Goal: Task Accomplishment & Management: Use online tool/utility

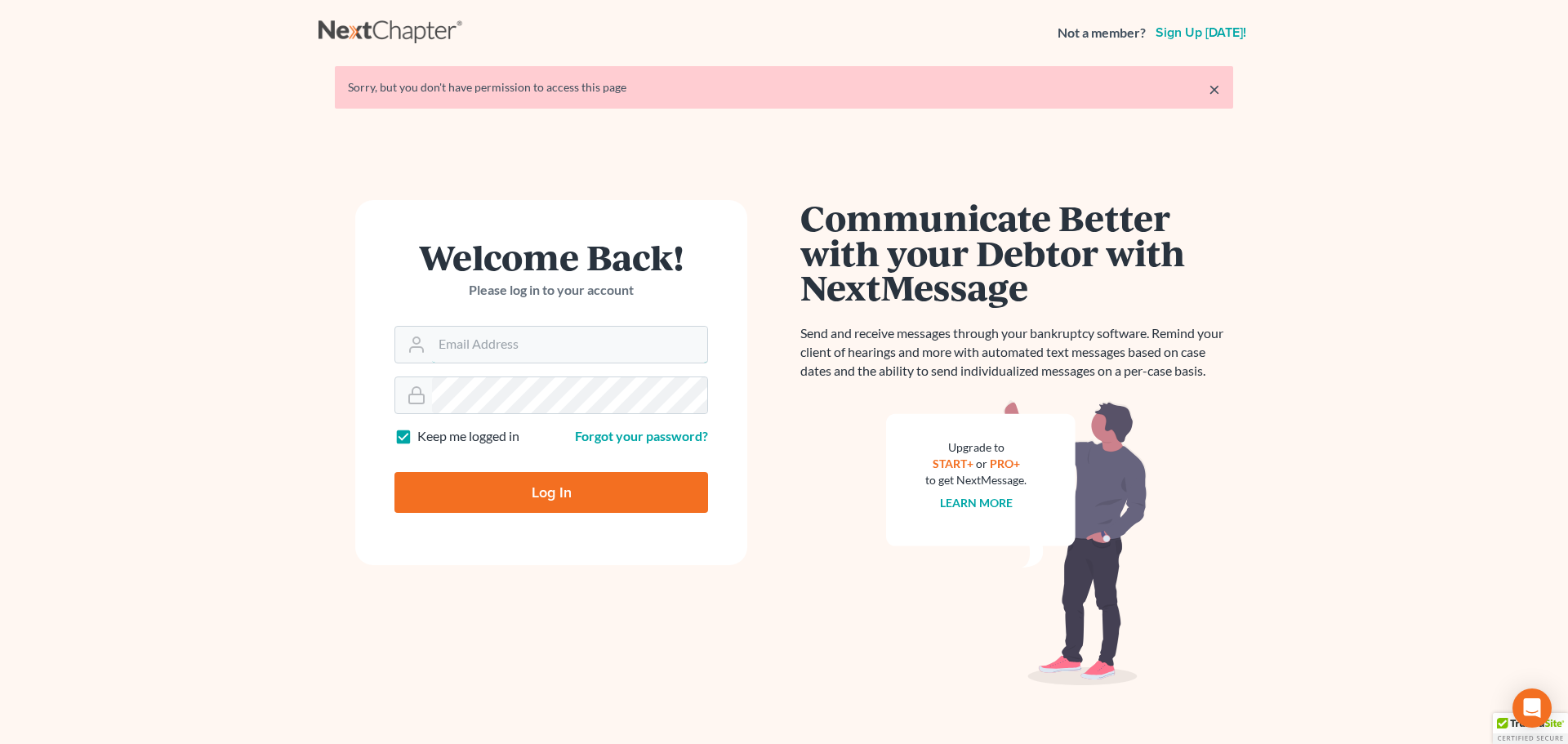
type input "steven@hollandlaw970.com"
click at [489, 480] on input "Log In" at bounding box center [552, 492] width 314 height 41
type input "Thinking..."
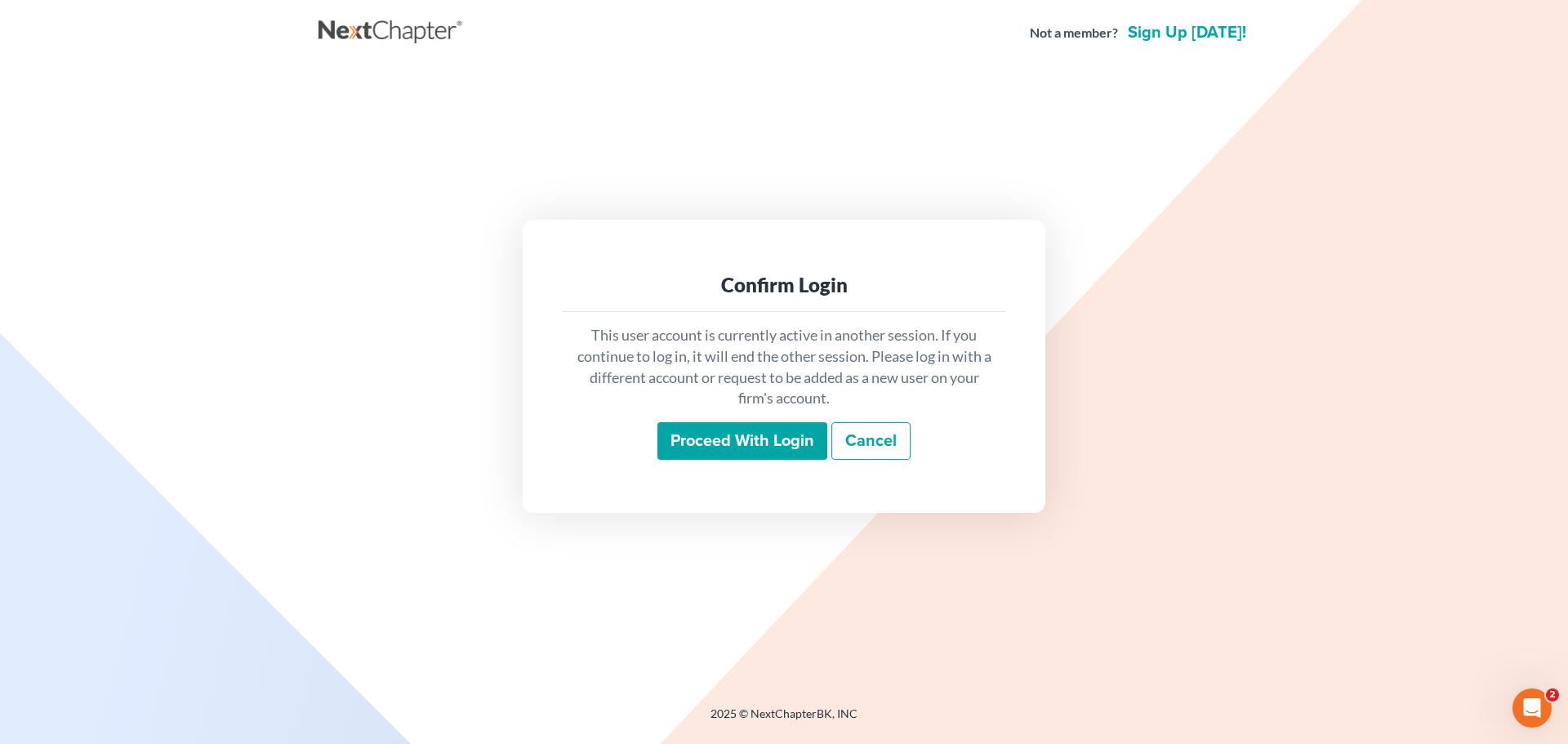
click at [717, 429] on input "Proceed with login" at bounding box center [742, 441] width 170 height 38
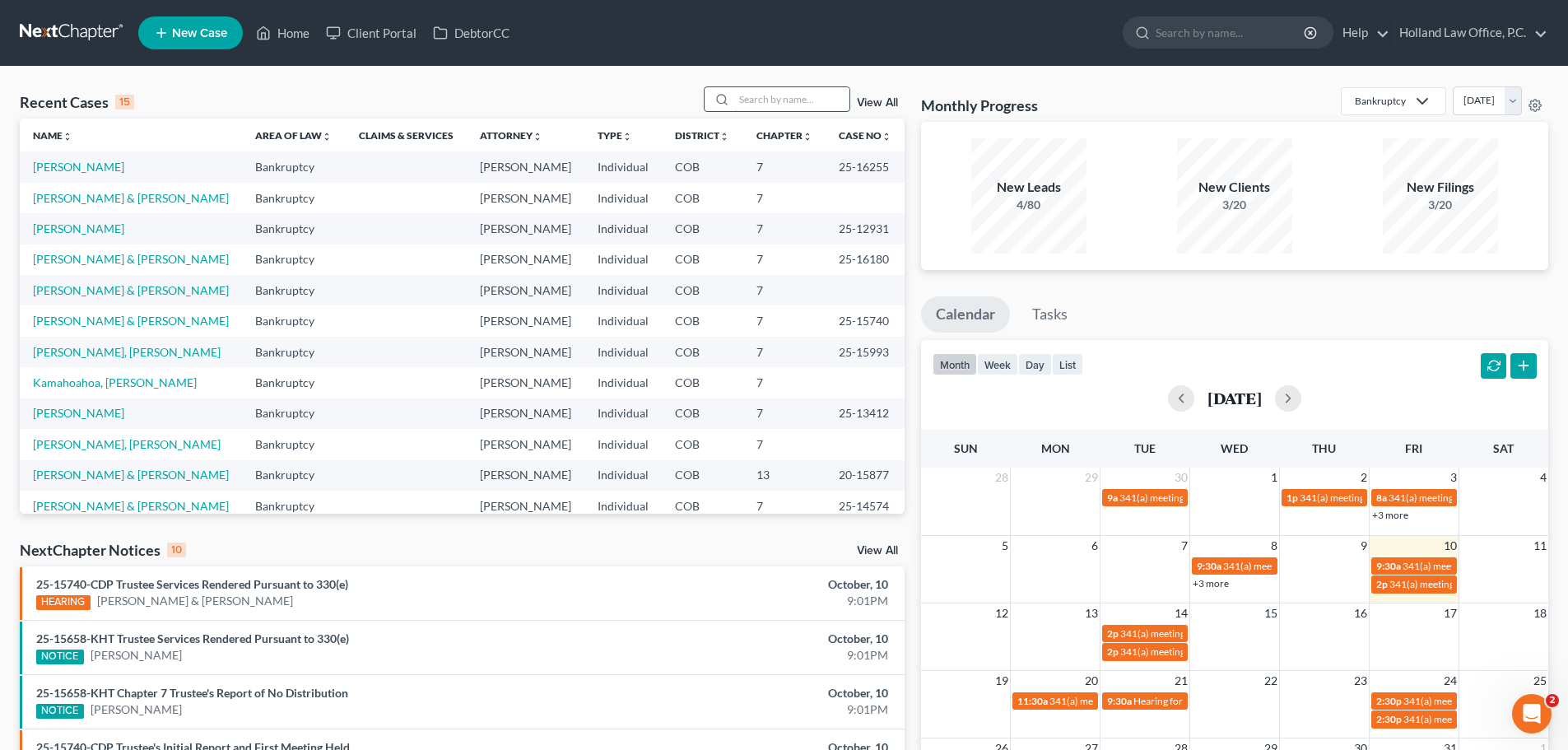
click at [771, 99] on input "search" at bounding box center [792, 99] width 115 height 24
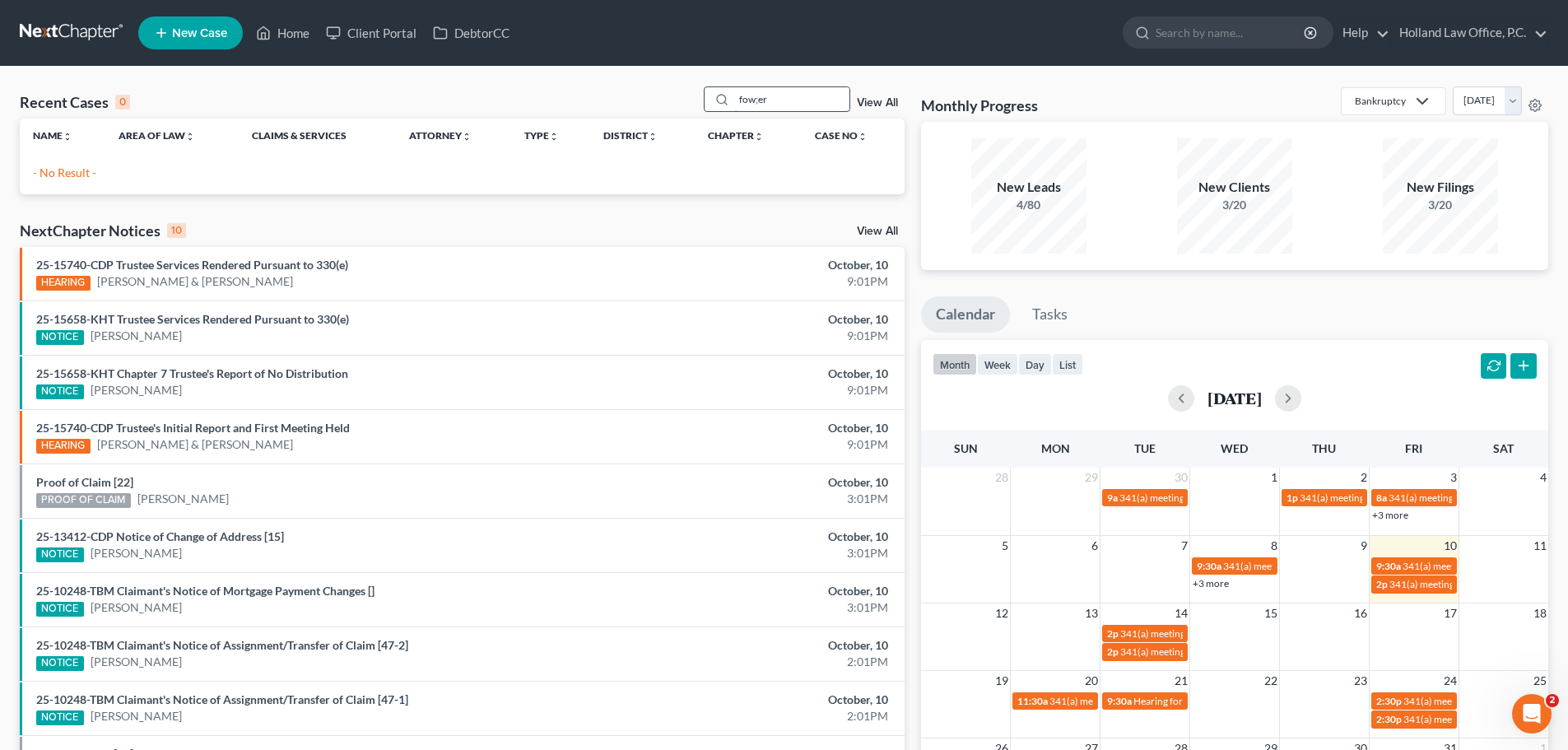
click at [760, 103] on input "fow;er" at bounding box center [792, 99] width 115 height 24
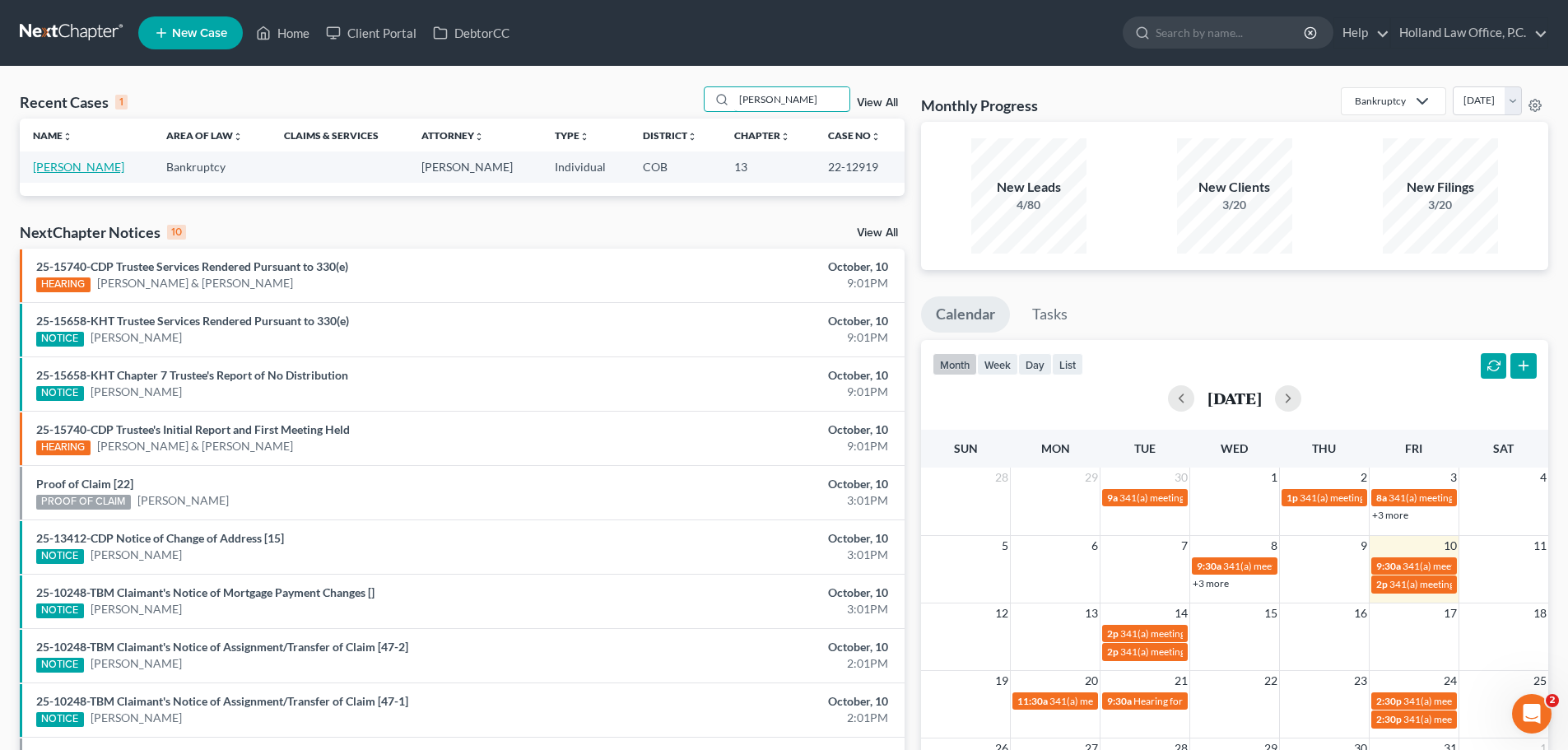
type input "[PERSON_NAME]"
click at [47, 162] on link "[PERSON_NAME]" at bounding box center [78, 166] width 91 height 14
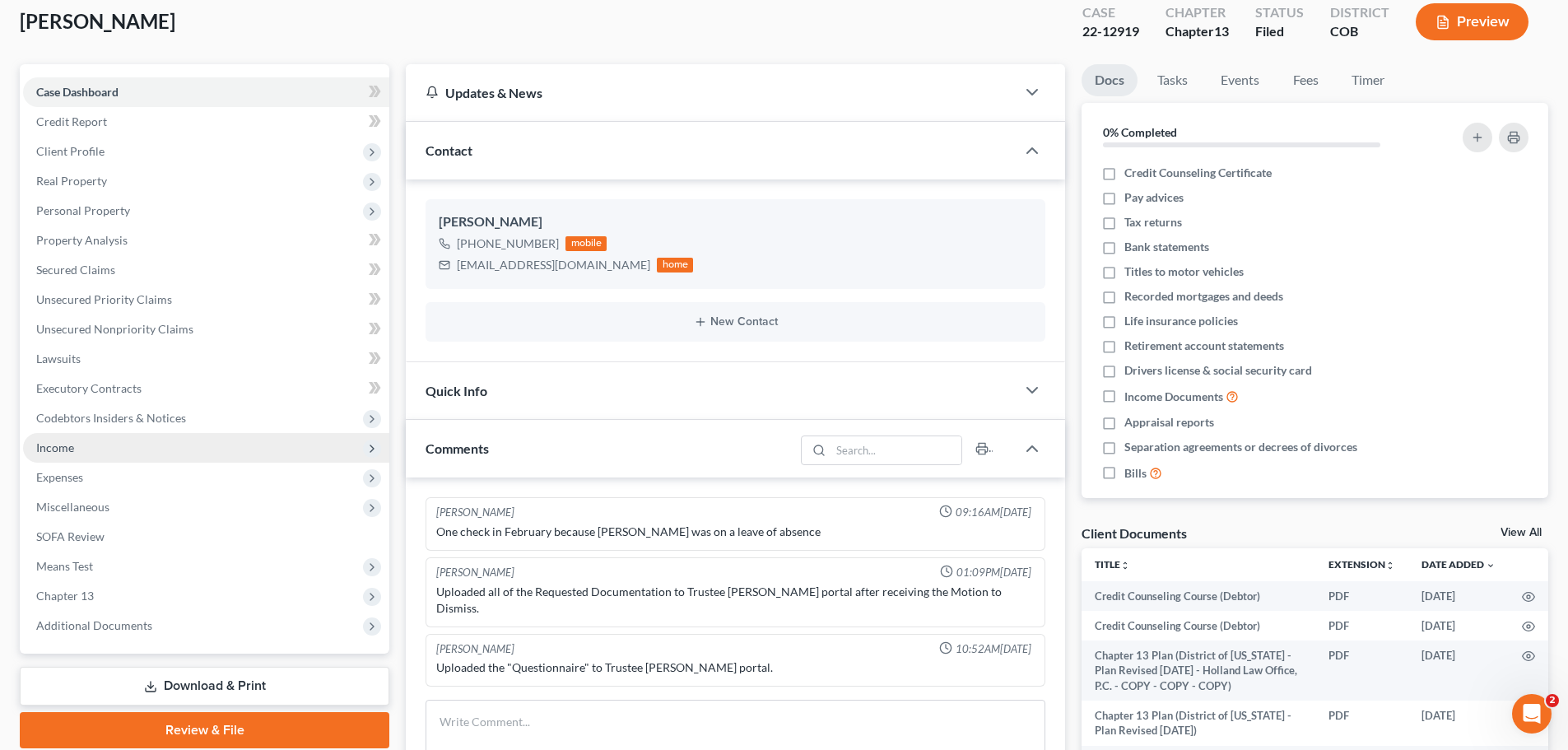
scroll to position [164, 0]
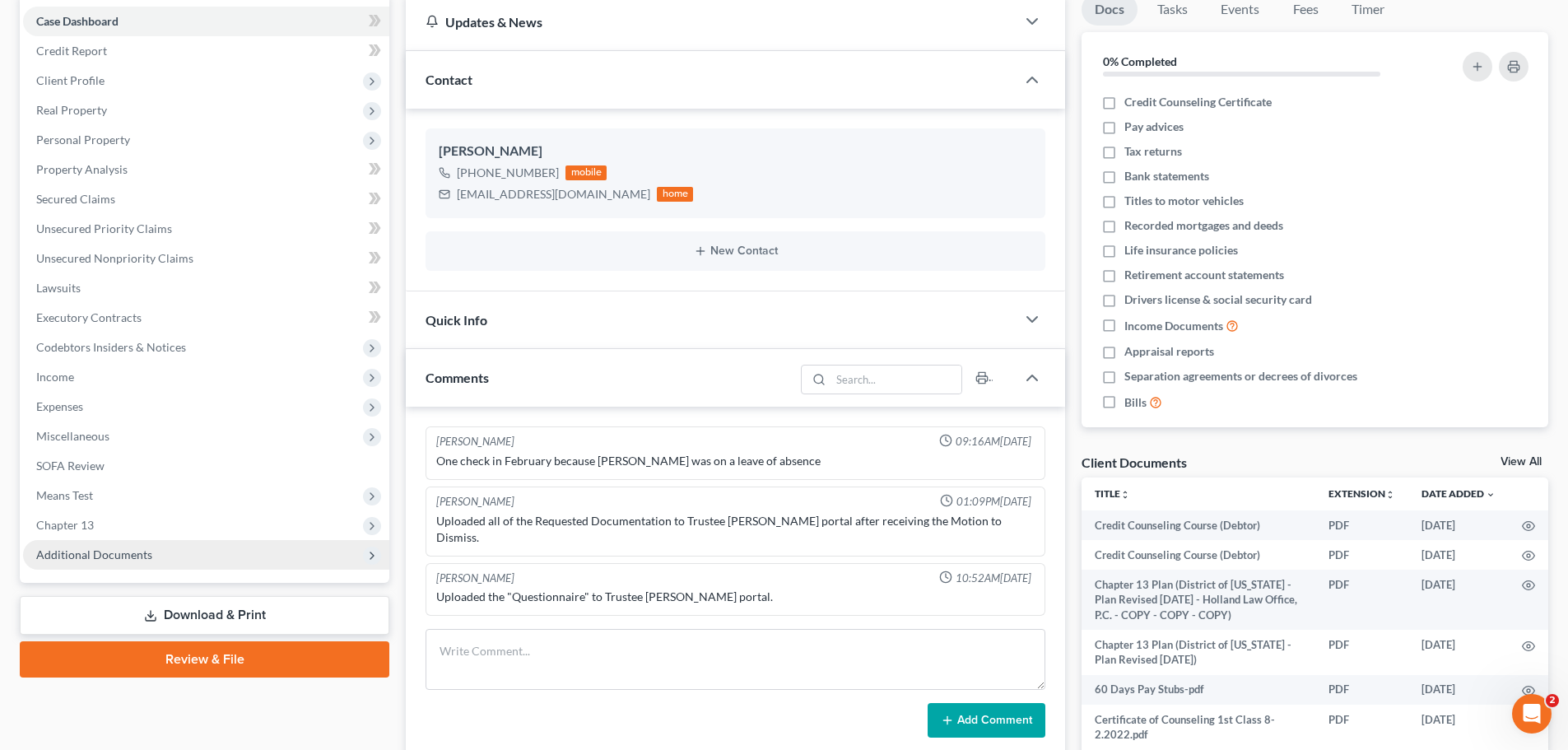
click at [123, 565] on span "Additional Documents" at bounding box center [206, 555] width 366 height 30
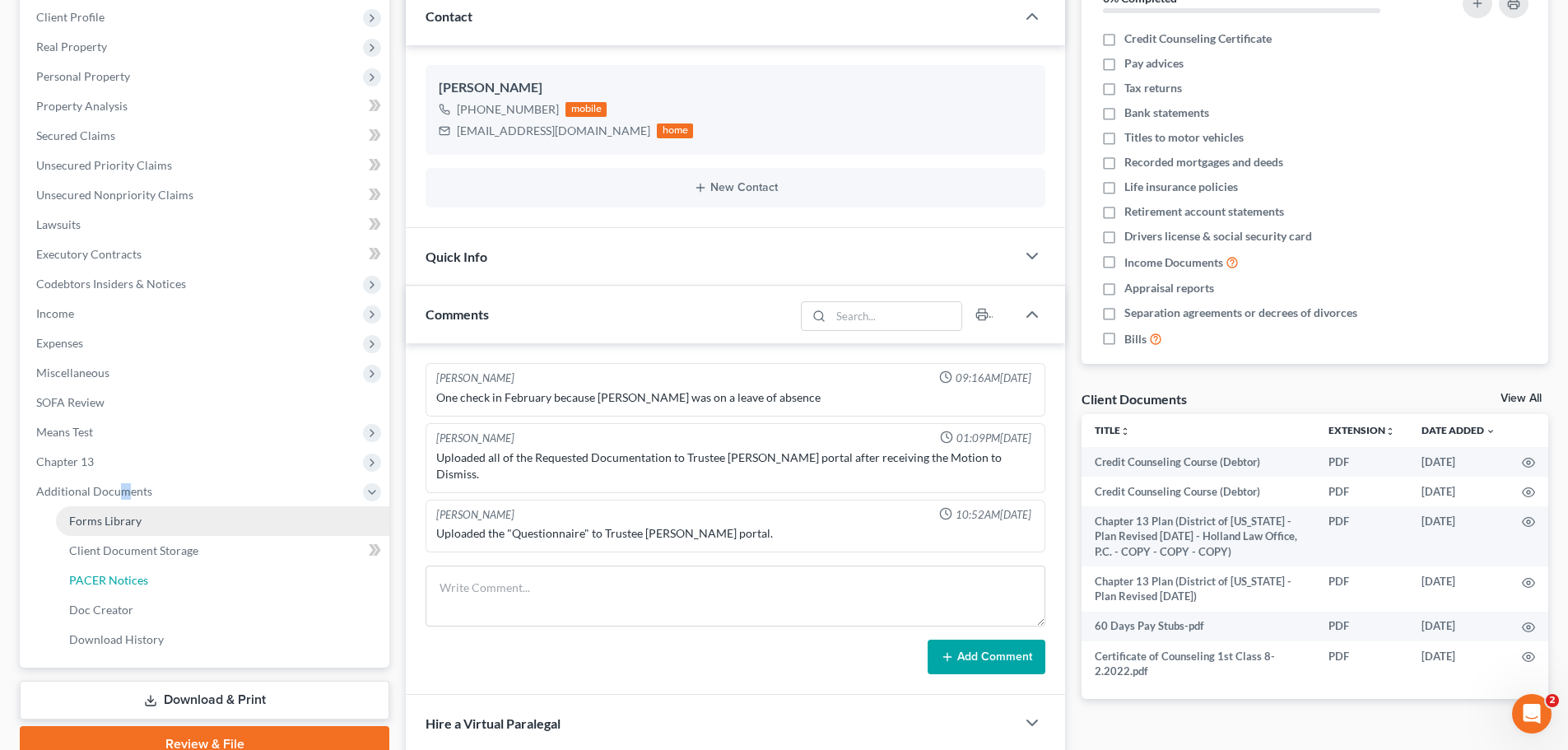
scroll to position [247, 0]
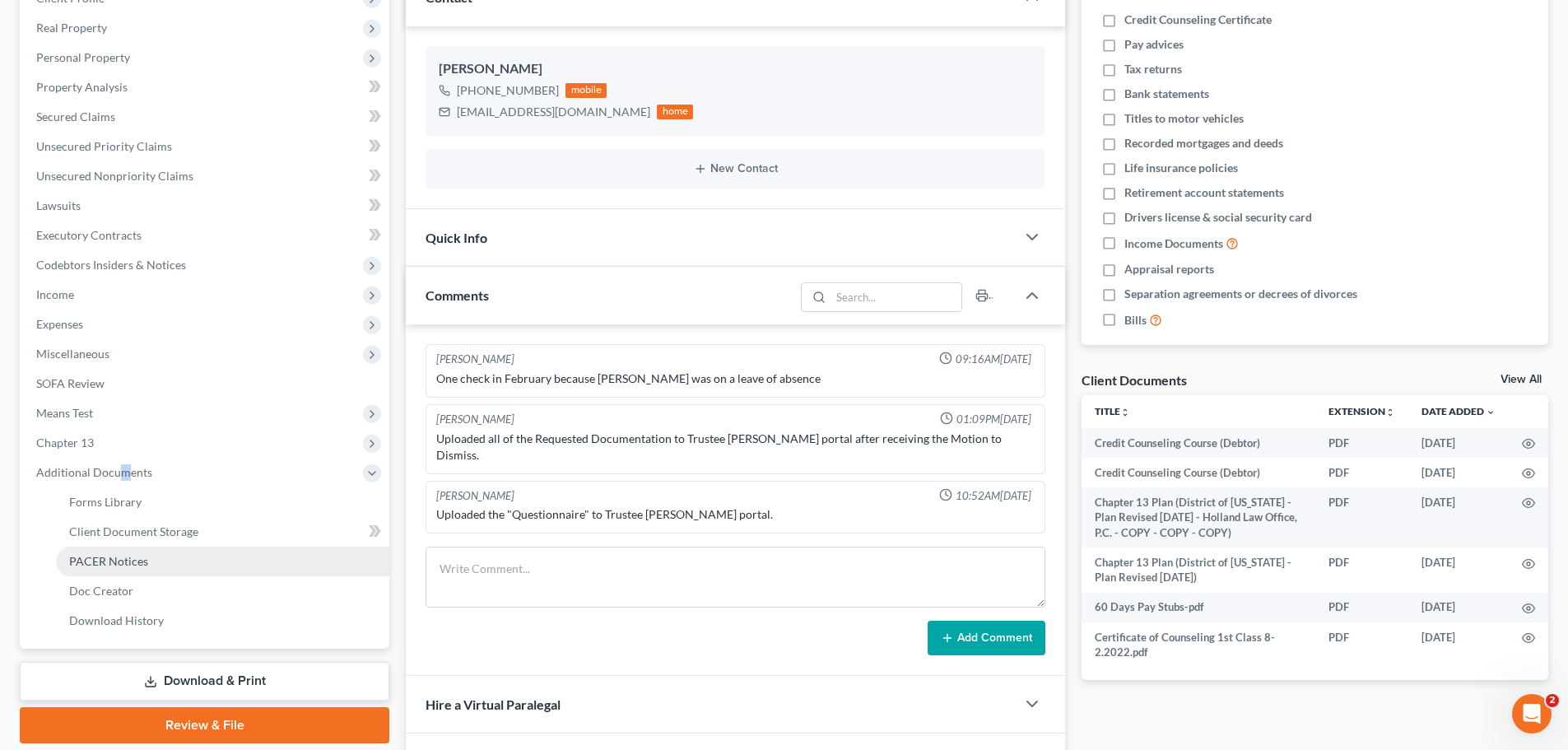
click at [123, 560] on span "PACER Notices" at bounding box center [108, 560] width 79 height 14
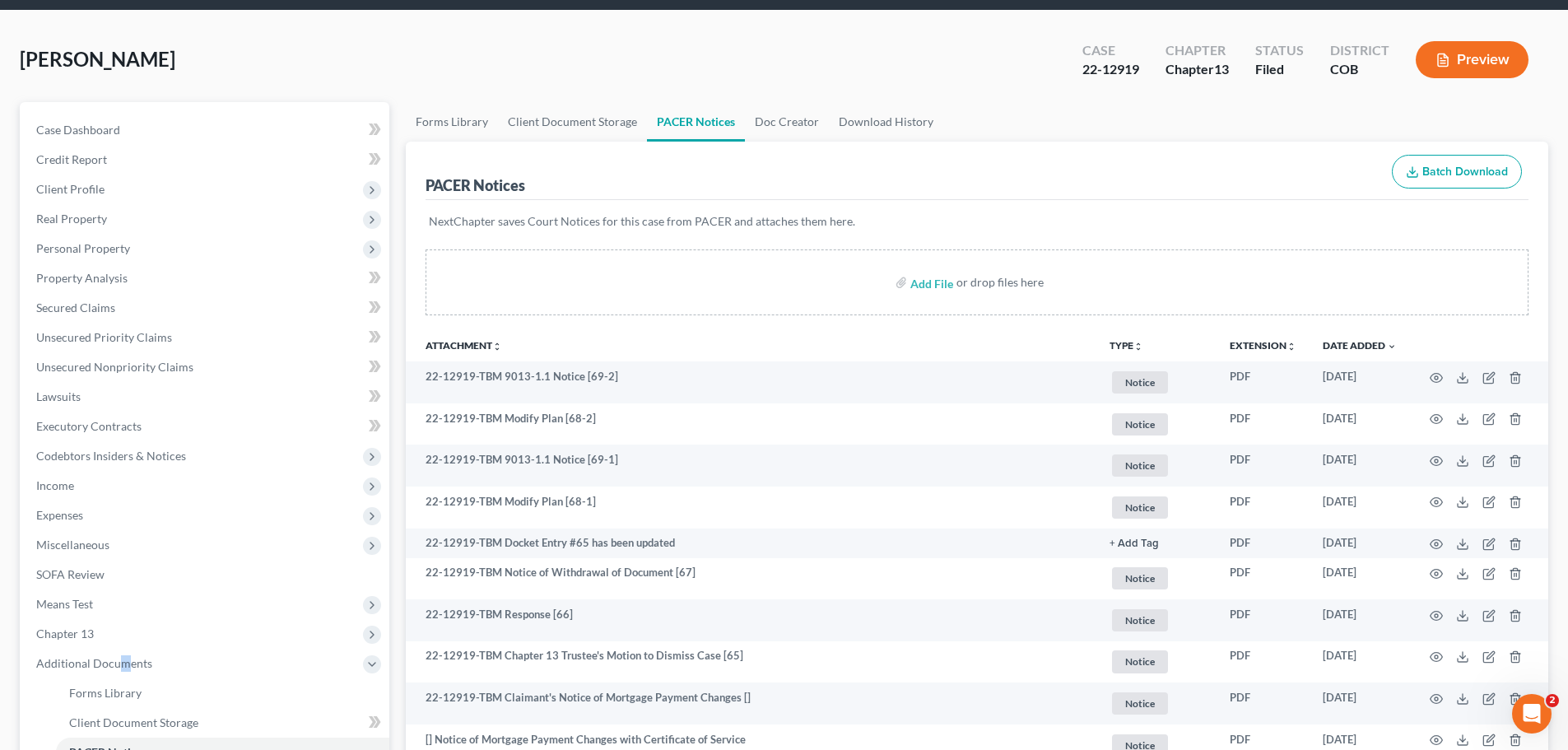
scroll to position [83, 0]
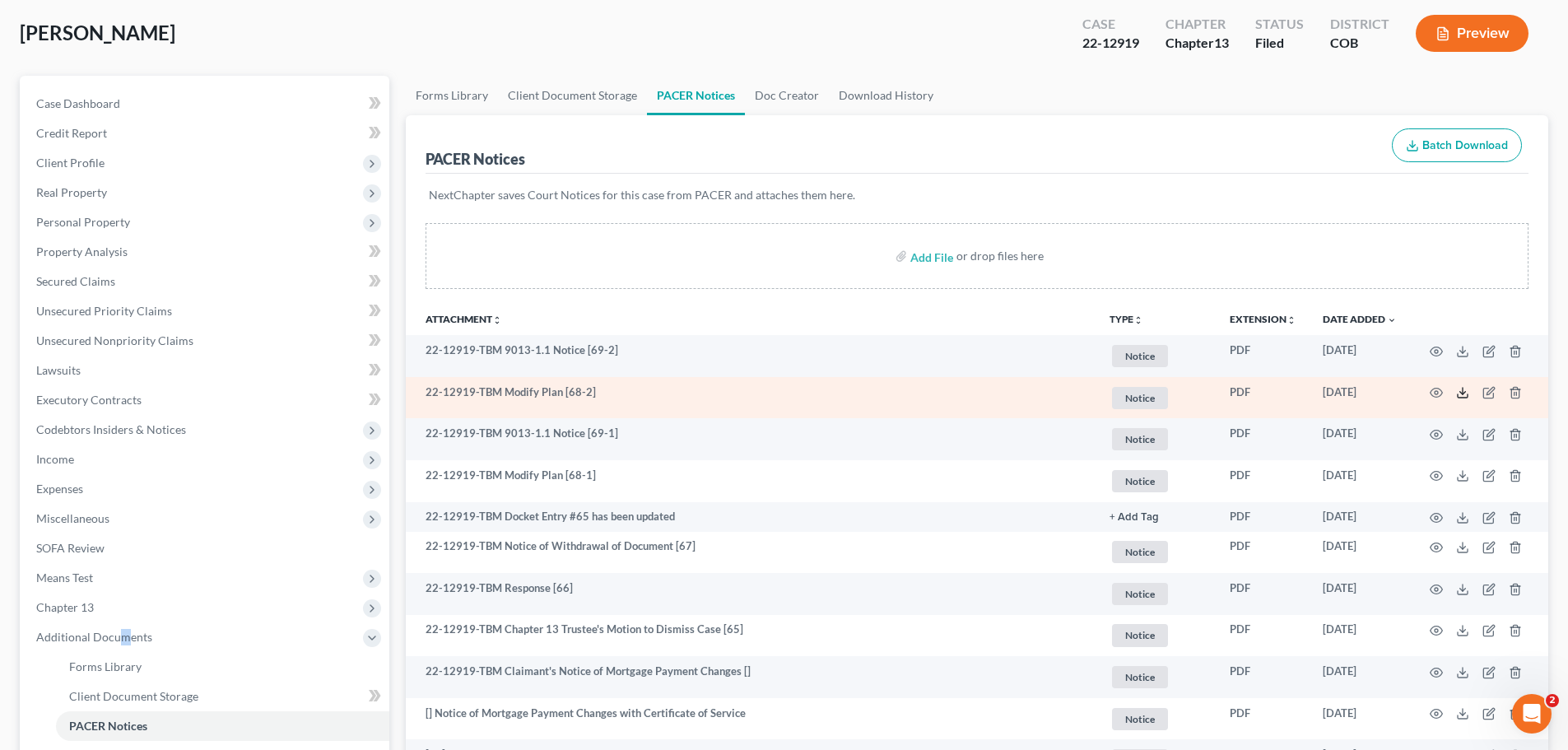
click at [1462, 391] on icon at bounding box center [1463, 392] width 13 height 13
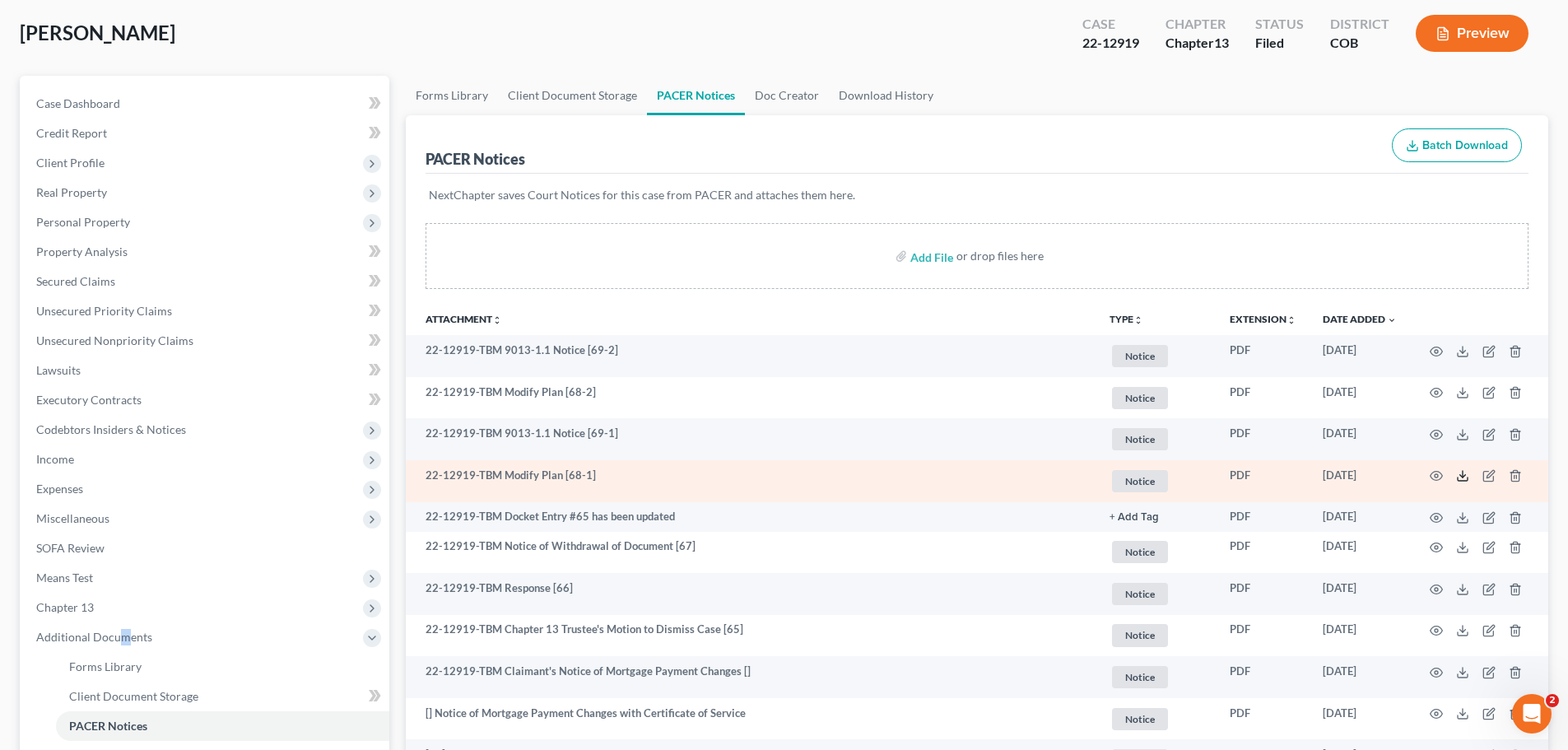
click at [1467, 471] on icon at bounding box center [1463, 476] width 13 height 13
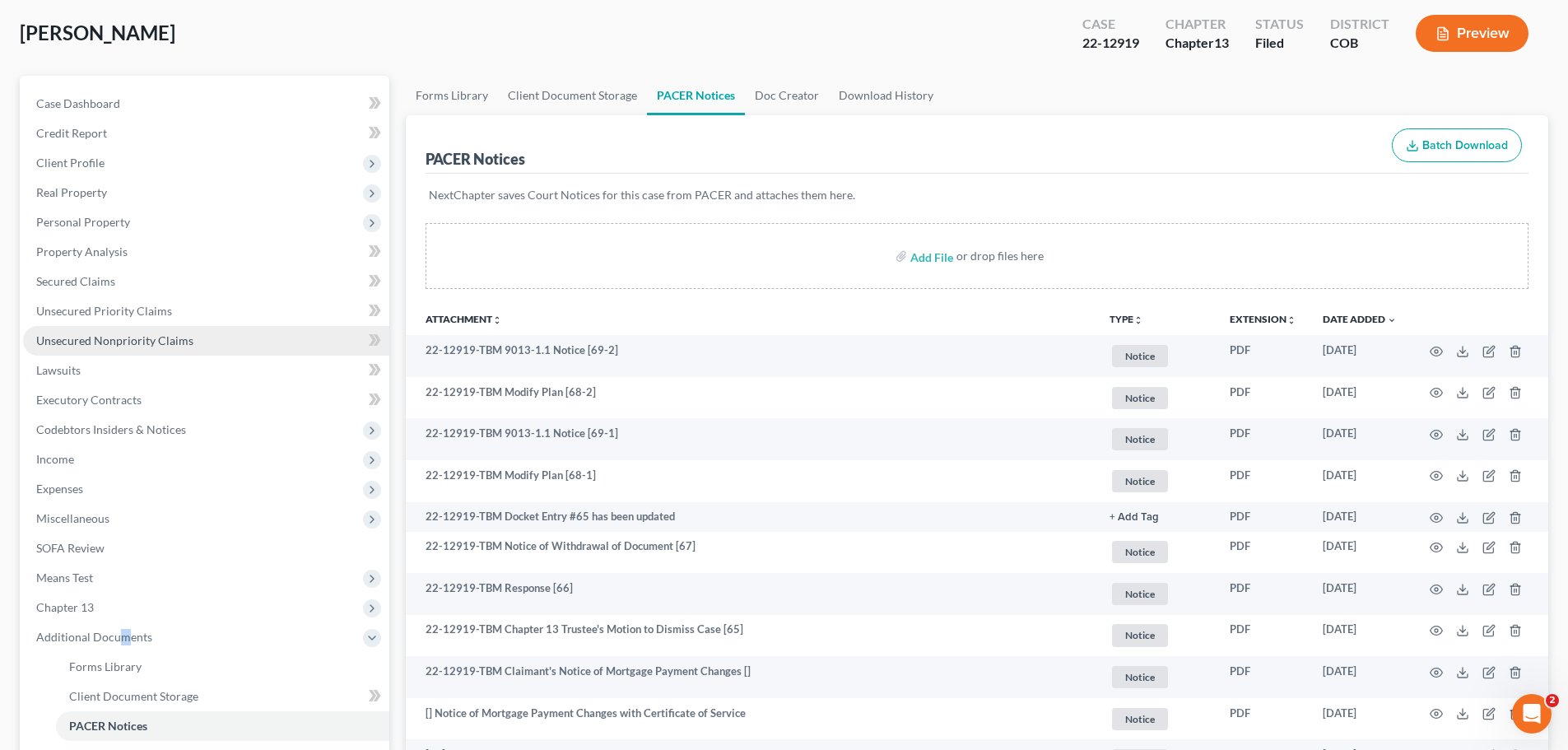
click at [85, 330] on link "Unsecured Nonpriority Claims" at bounding box center [206, 341] width 366 height 30
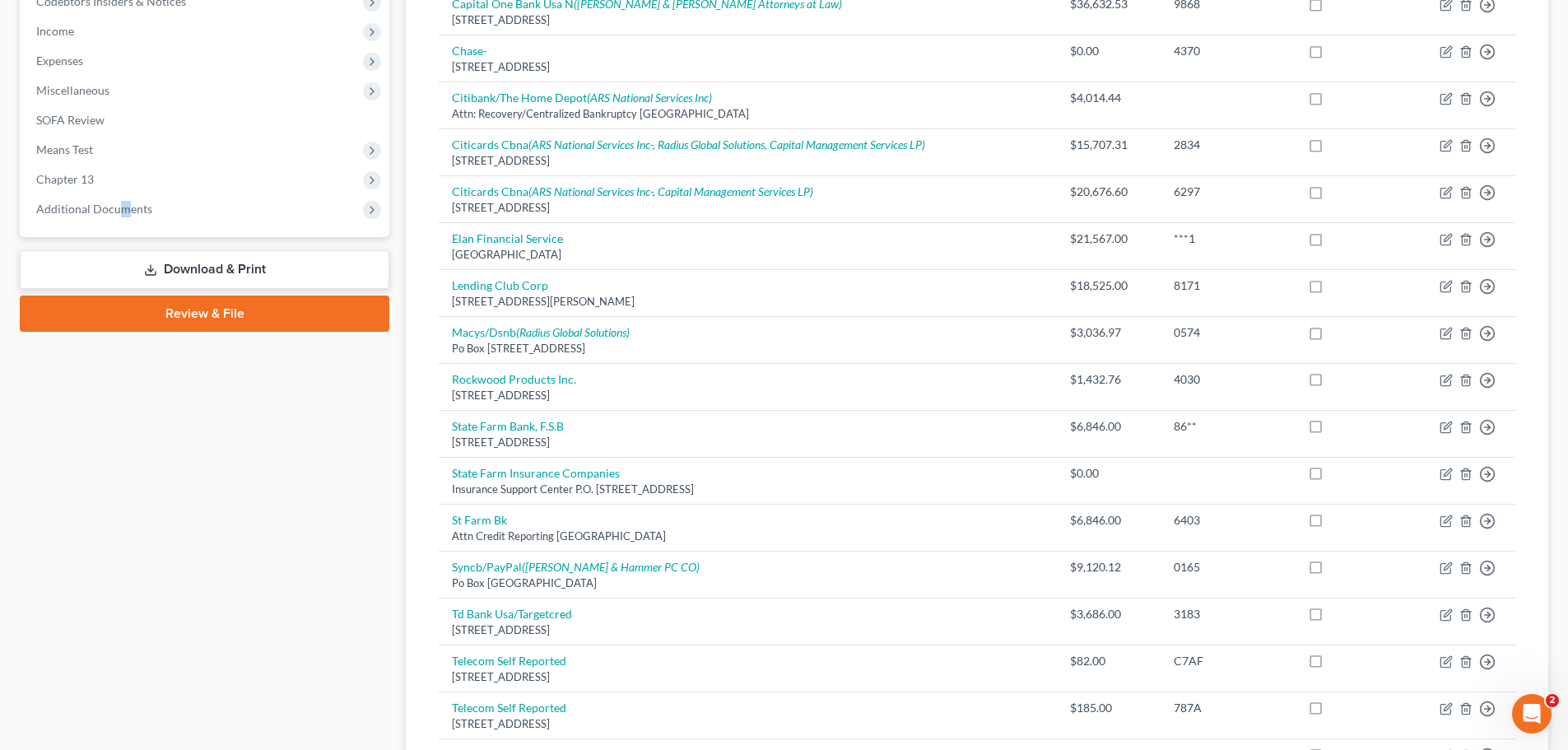
scroll to position [489, 0]
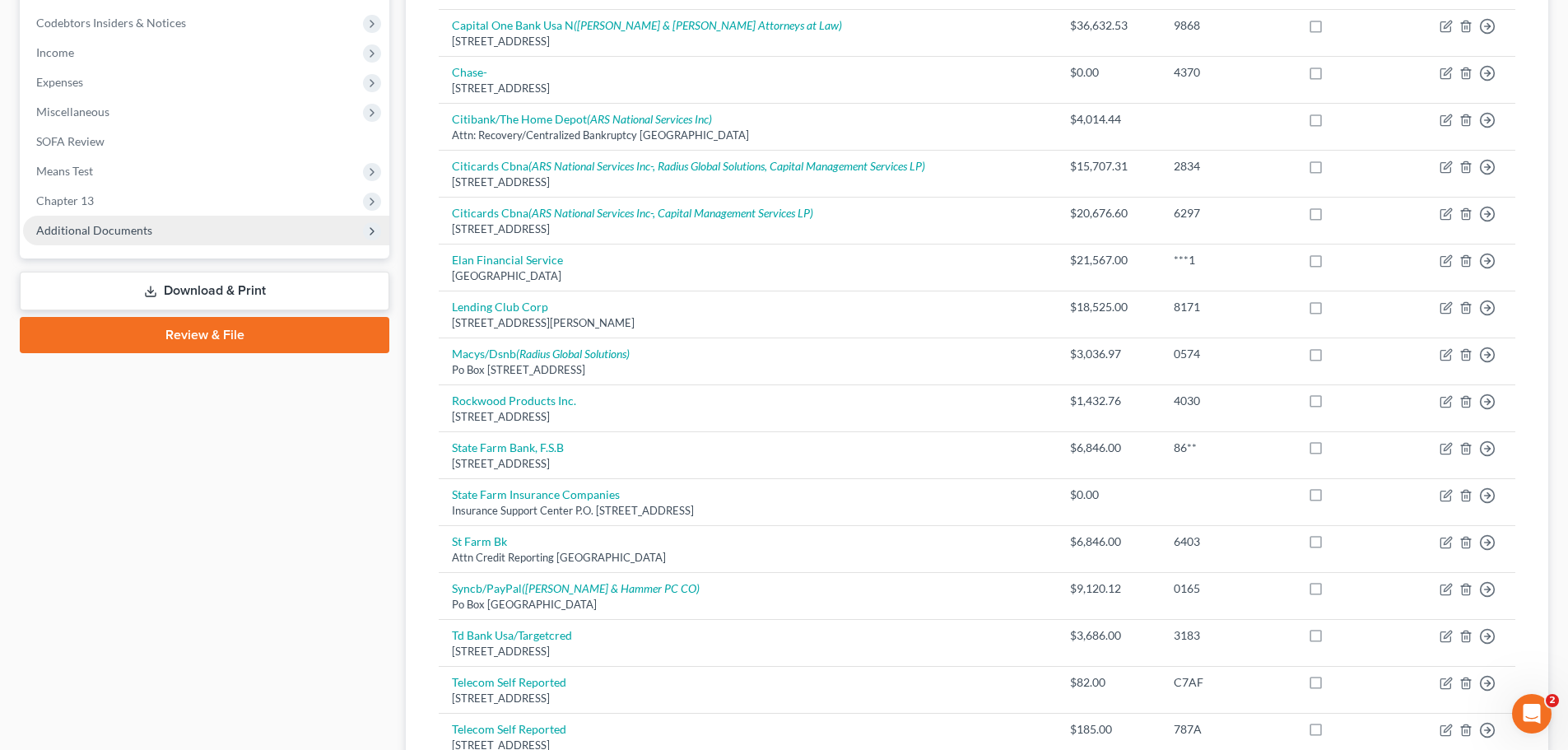
click at [73, 233] on span "Additional Documents" at bounding box center [94, 230] width 116 height 14
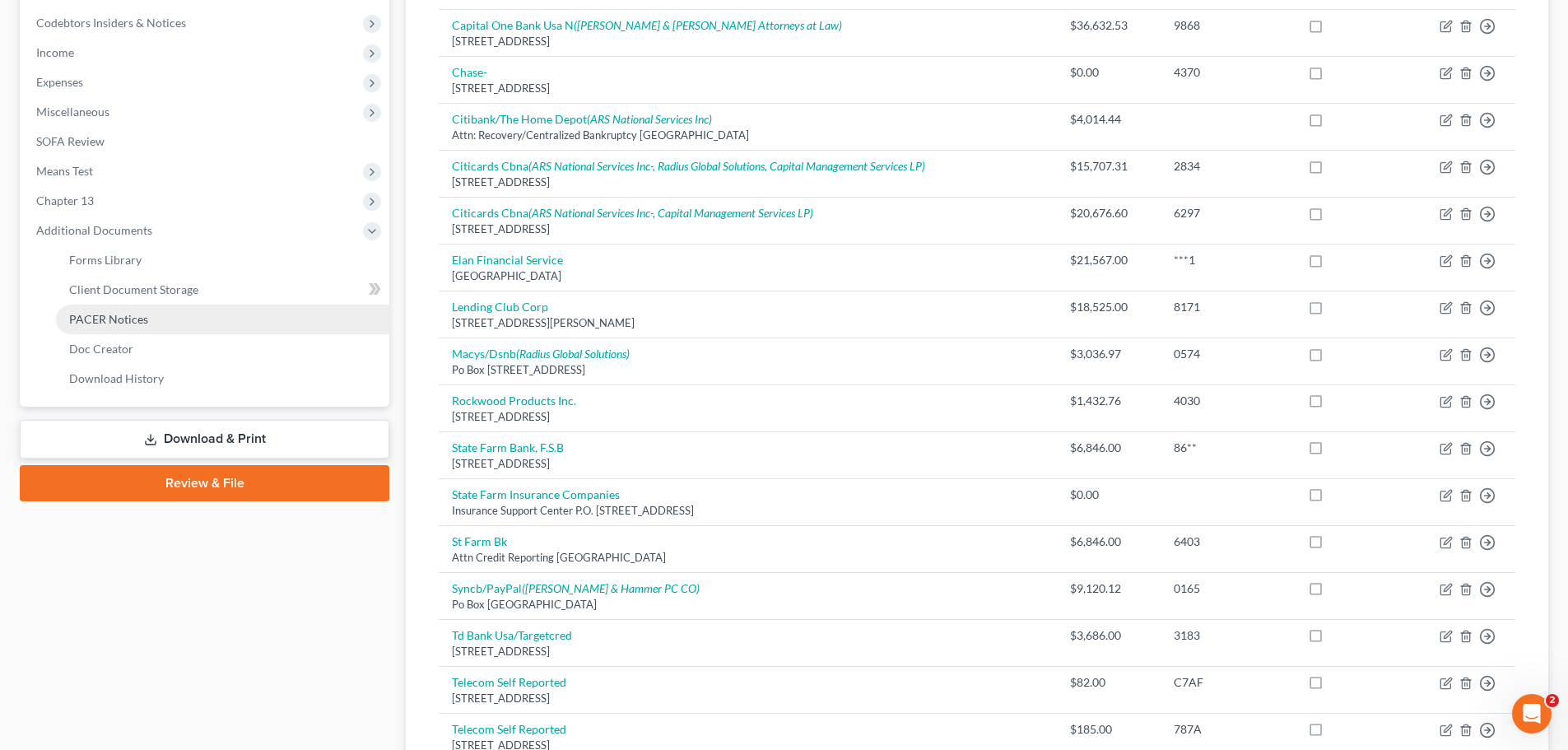
click at [101, 317] on span "PACER Notices" at bounding box center [108, 319] width 79 height 14
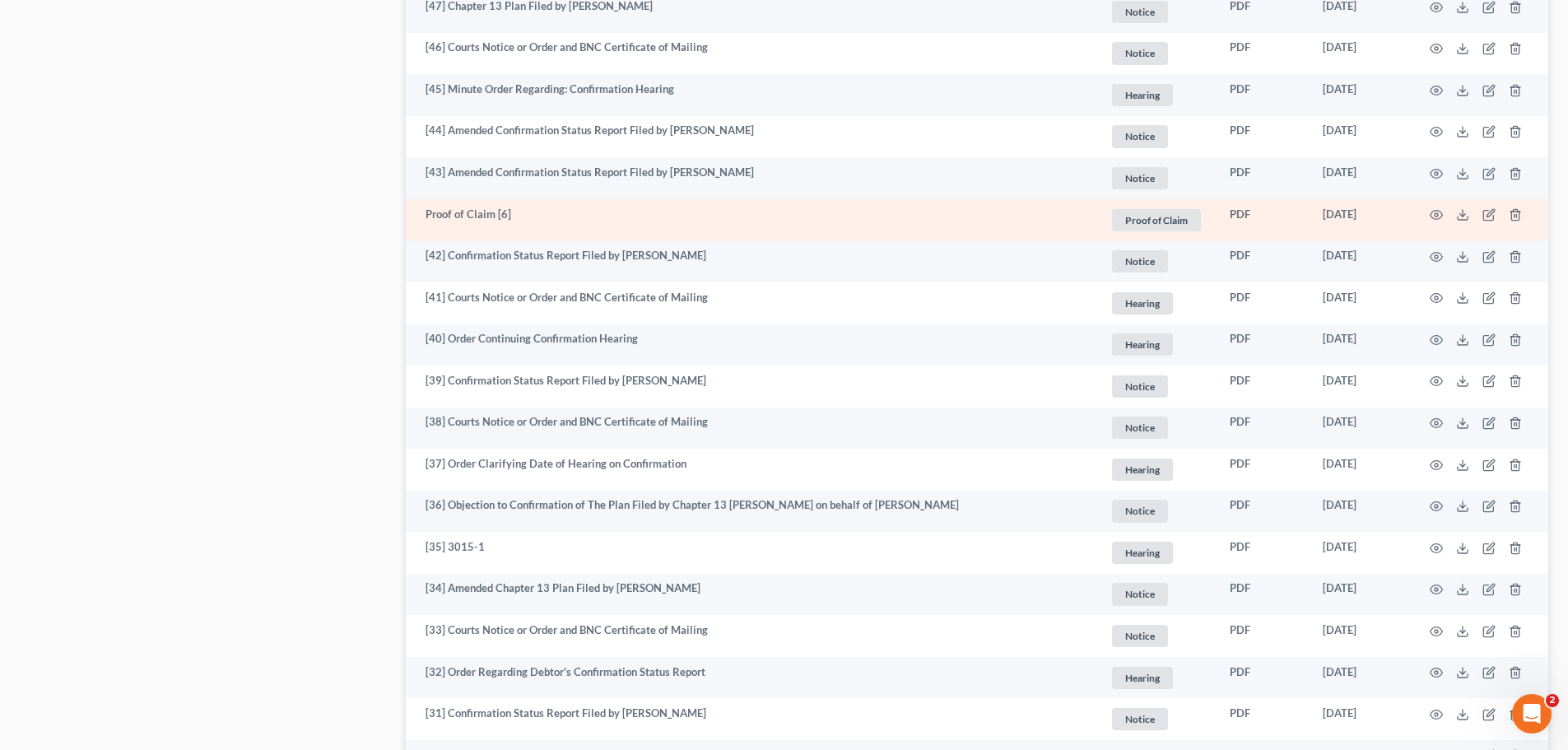
scroll to position [2387, 0]
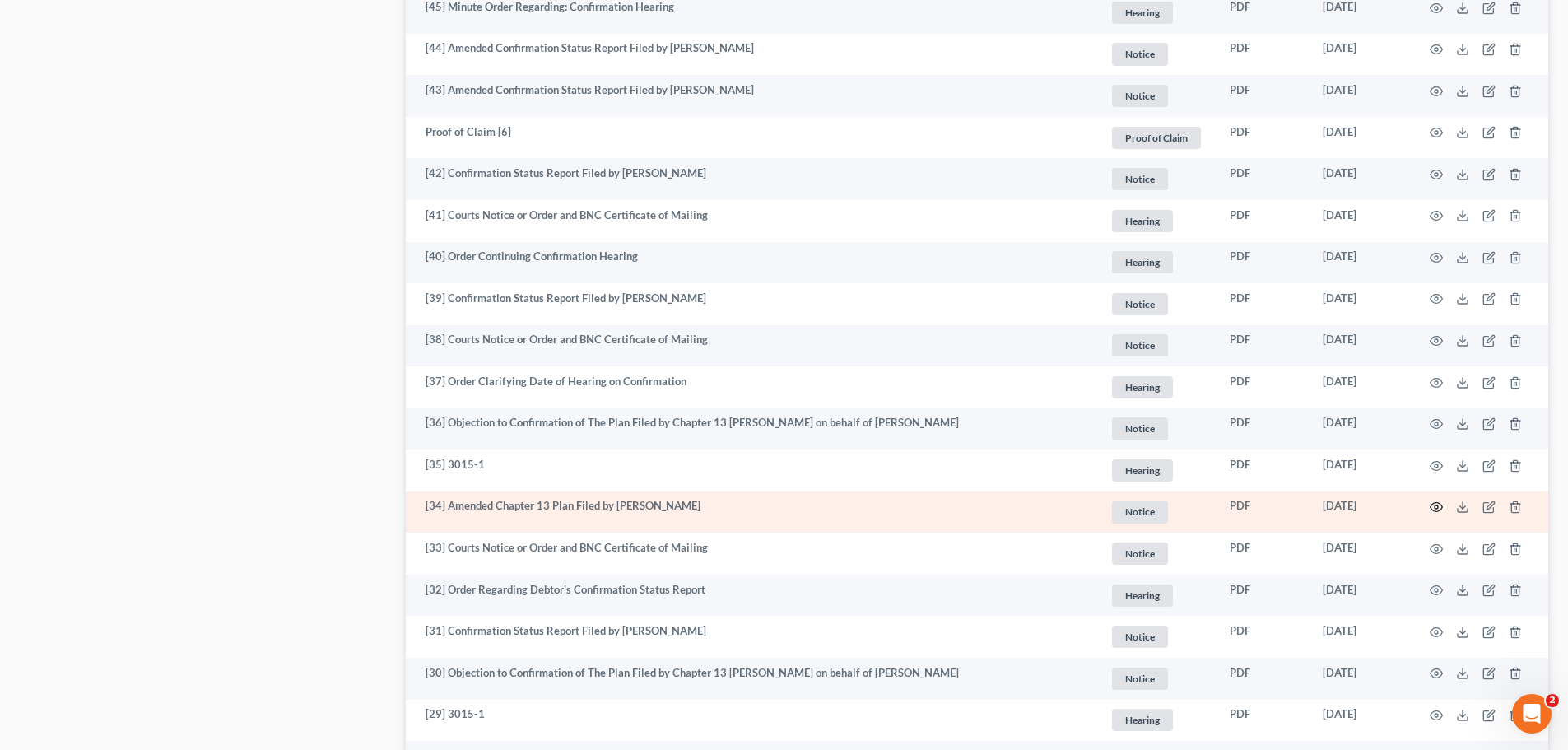
click at [1435, 506] on icon "button" at bounding box center [1436, 507] width 13 height 13
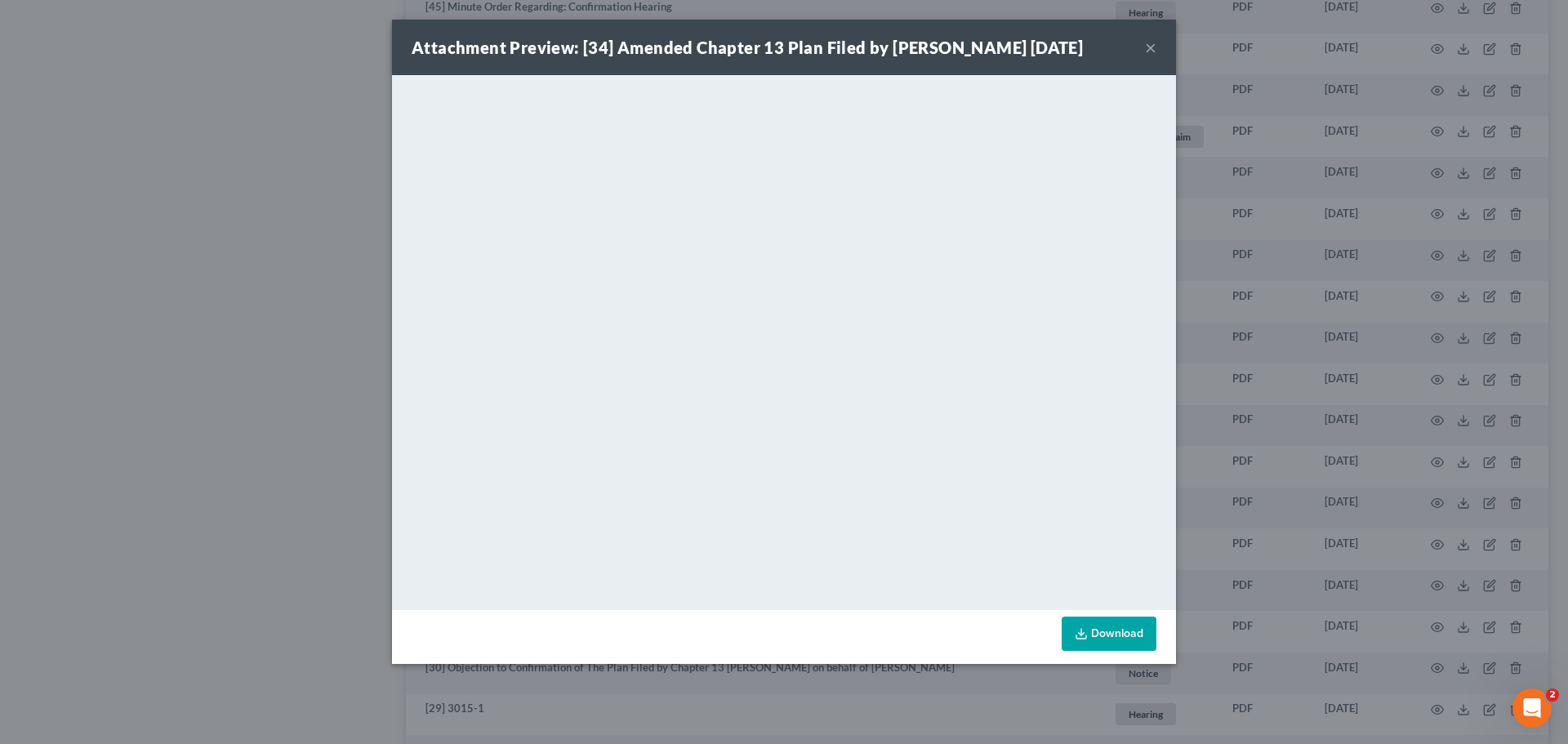
click at [1151, 51] on button "×" at bounding box center [1151, 47] width 11 height 19
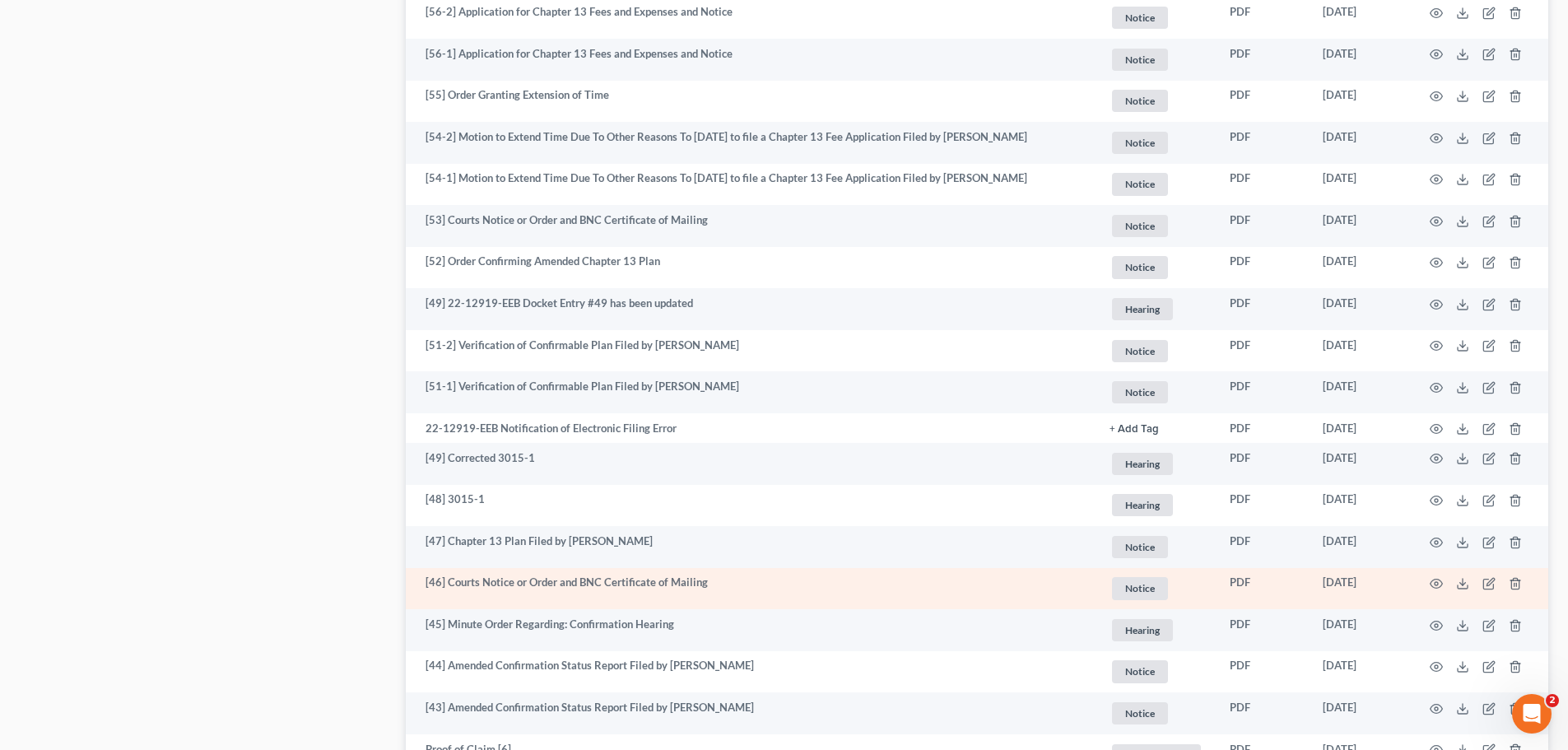
scroll to position [1729, 0]
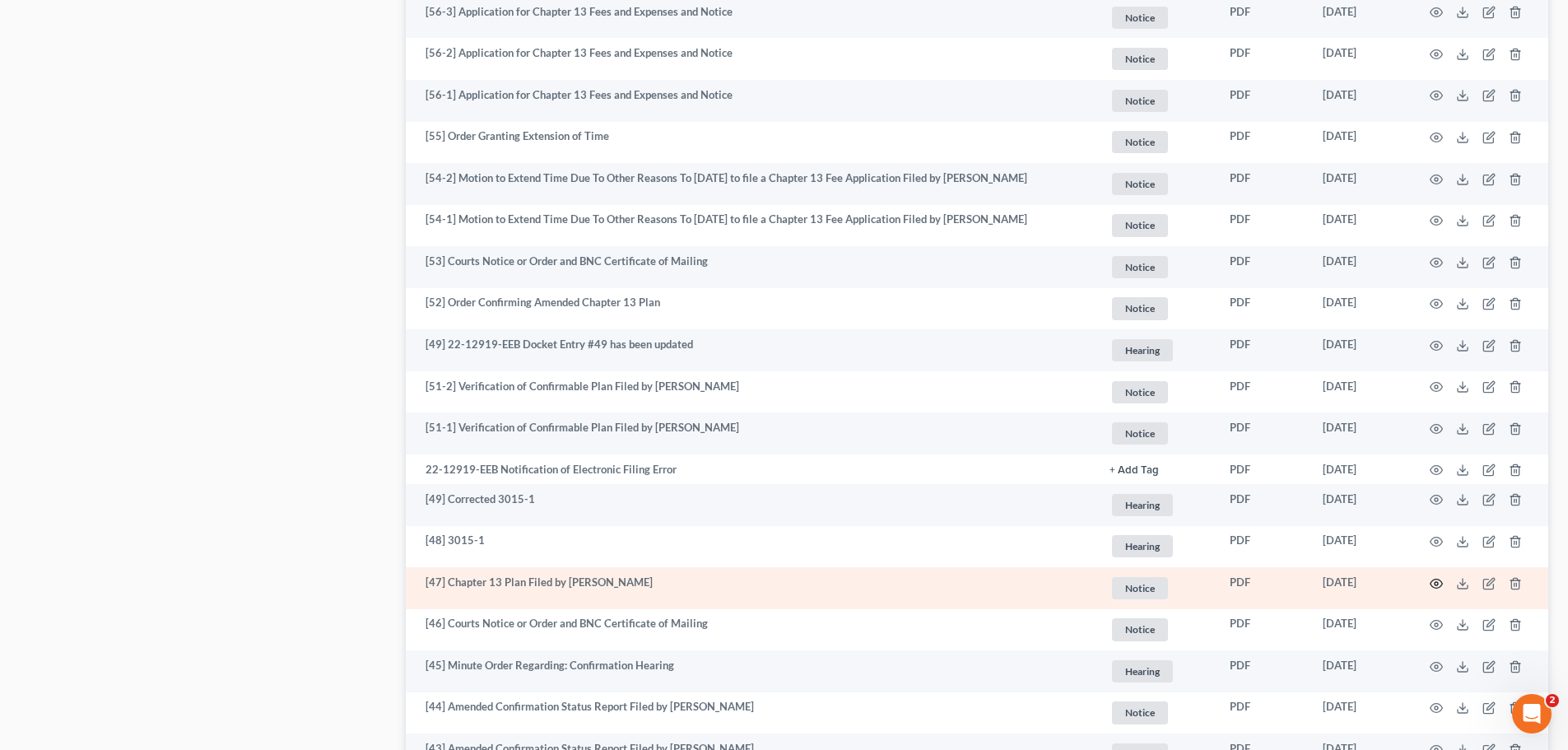
click at [1430, 580] on icon "button" at bounding box center [1436, 584] width 13 height 13
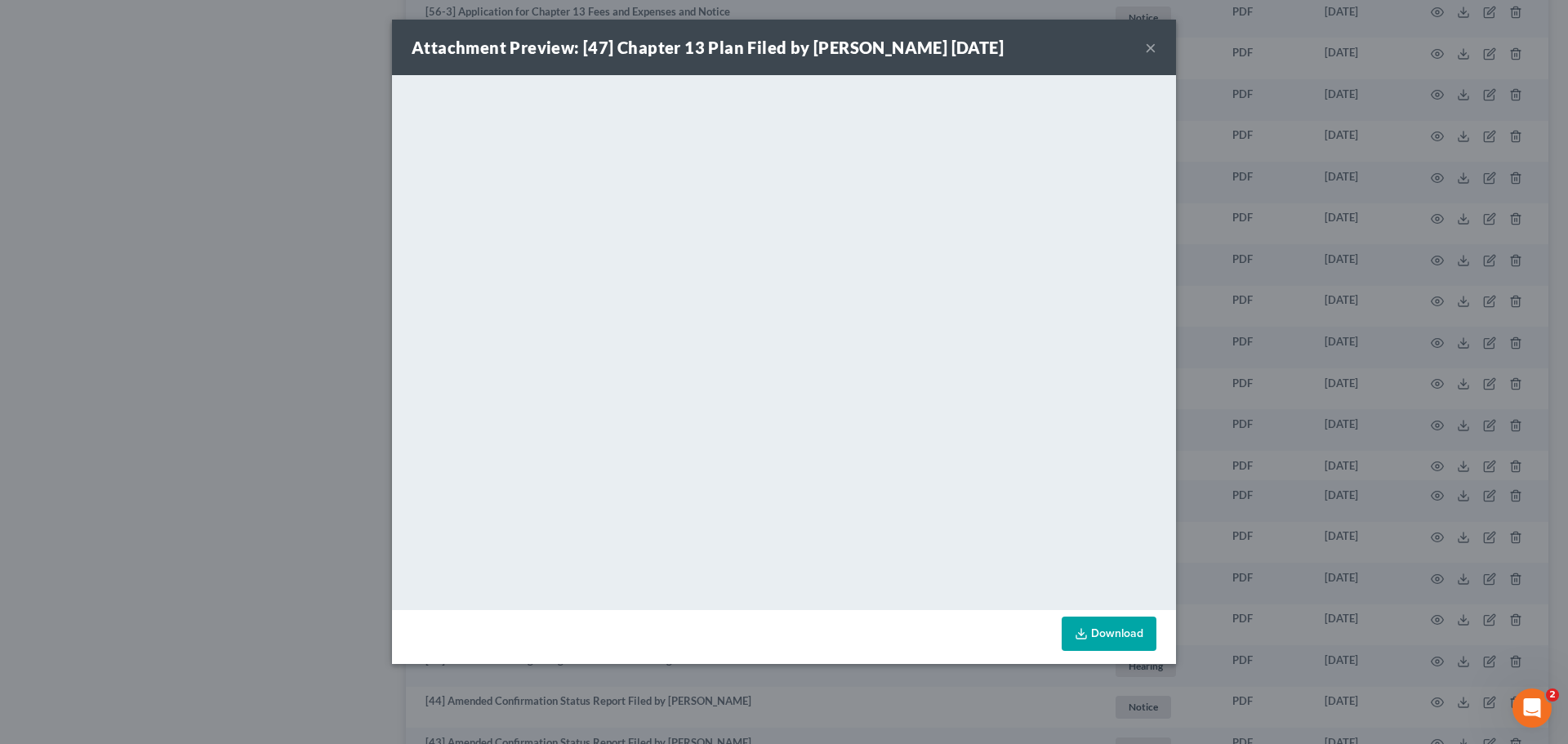
click at [1150, 50] on button "×" at bounding box center [1151, 47] width 11 height 19
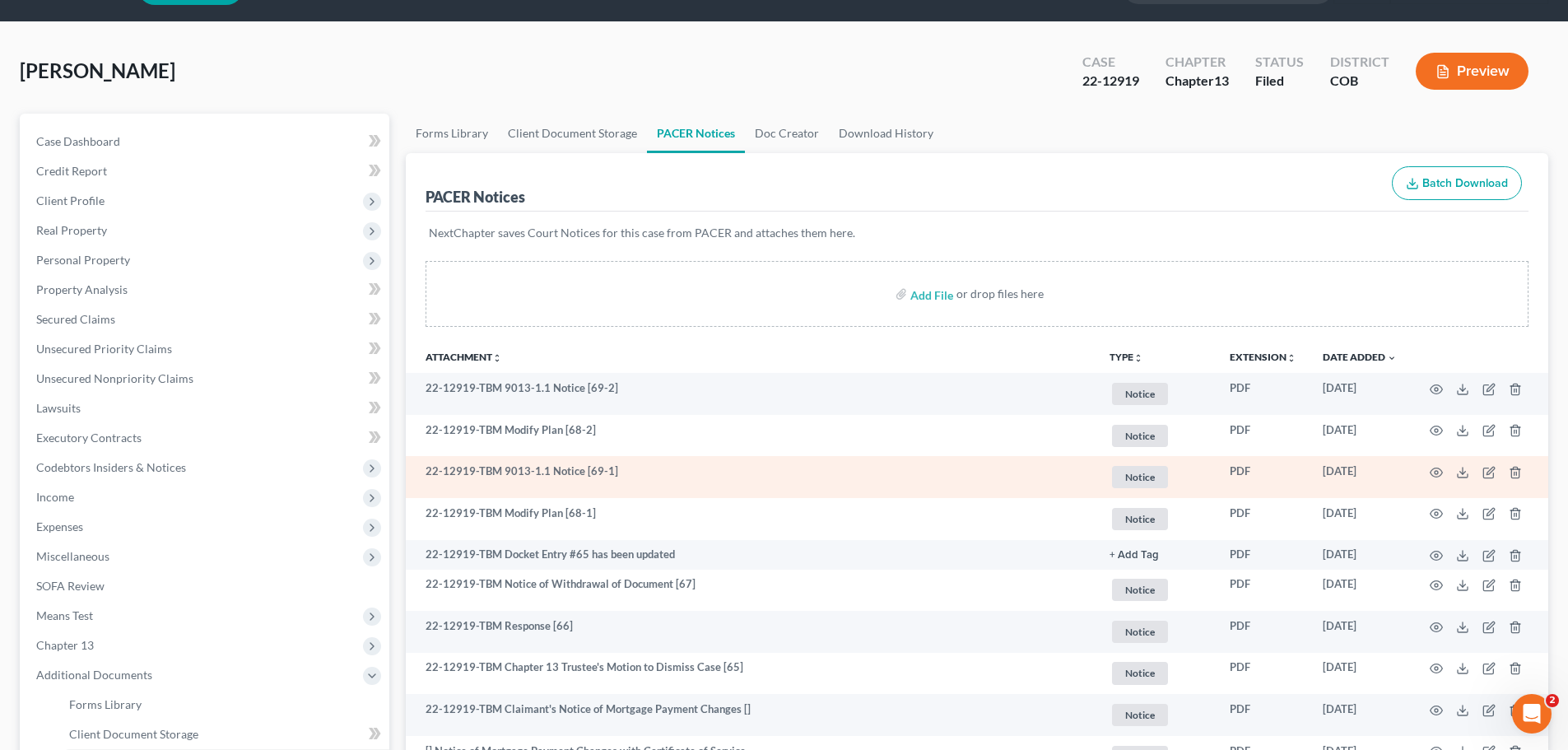
scroll to position [0, 0]
